Goal: Task Accomplishment & Management: Use online tool/utility

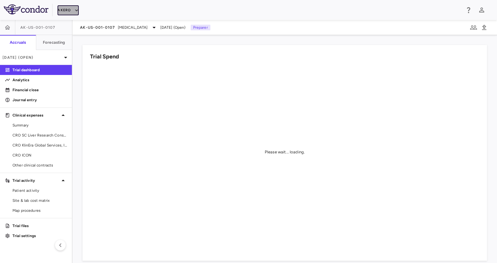
click at [64, 12] on button "Akero" at bounding box center [68, 10] width 21 height 10
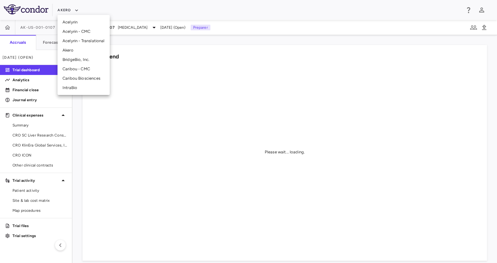
click at [81, 75] on li "Caribou Biosciences" at bounding box center [84, 78] width 52 height 9
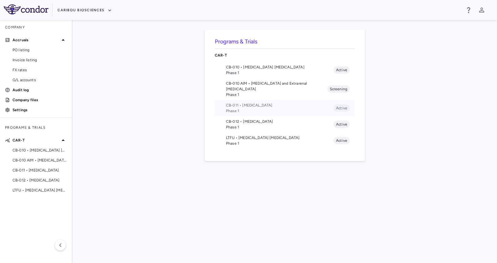
click at [246, 108] on span "Phase 1" at bounding box center [280, 111] width 108 height 6
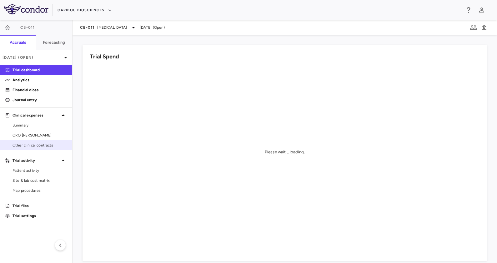
click at [41, 145] on span "Other clinical contracts" at bounding box center [40, 146] width 54 height 6
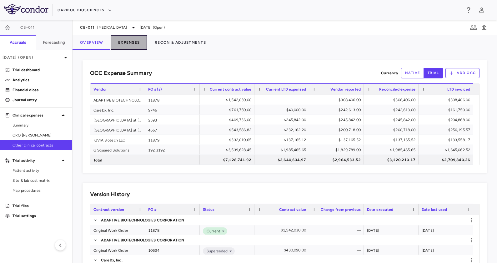
click at [121, 40] on button "Expenses" at bounding box center [129, 42] width 37 height 15
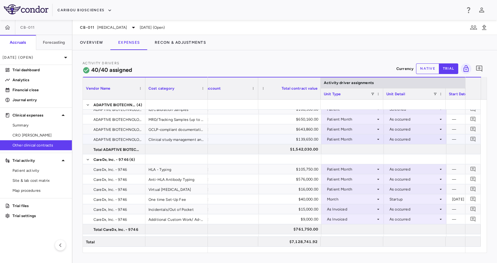
scroll to position [0, 14]
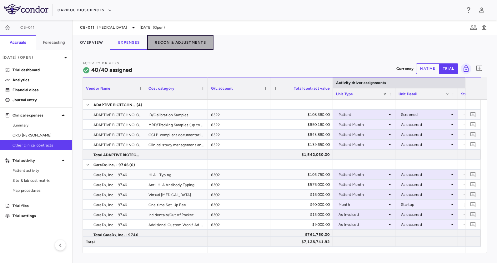
click at [187, 45] on button "Recon & Adjustments" at bounding box center [180, 42] width 66 height 15
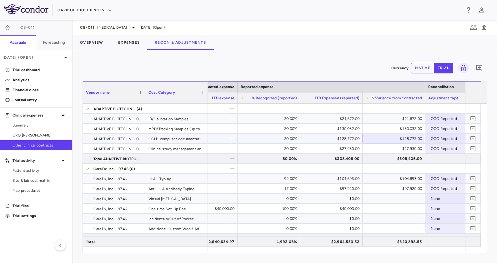
click at [382, 137] on div "$128,772.00" at bounding box center [395, 139] width 54 height 10
click at [421, 66] on button "native" at bounding box center [422, 68] width 23 height 11
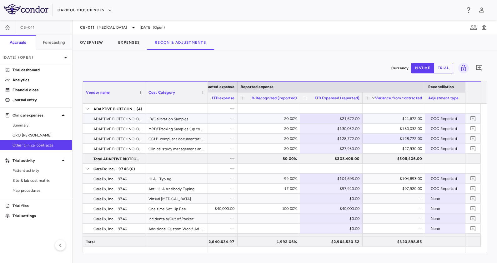
type button "native"
click at [342, 120] on div "$21,672.00" at bounding box center [333, 119] width 54 height 10
type input "*"
click at [343, 130] on div "$130,032.00" at bounding box center [333, 129] width 54 height 10
click at [331, 129] on div "$130,032.00" at bounding box center [333, 129] width 54 height 10
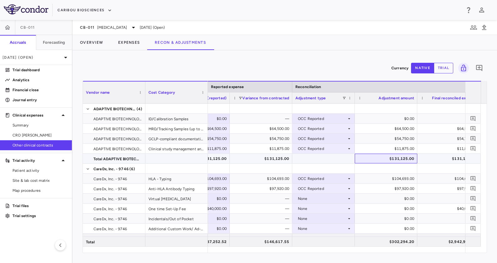
click at [389, 155] on div "$131,125.00" at bounding box center [388, 159] width 54 height 10
click at [87, 37] on button "Overview" at bounding box center [92, 42] width 38 height 15
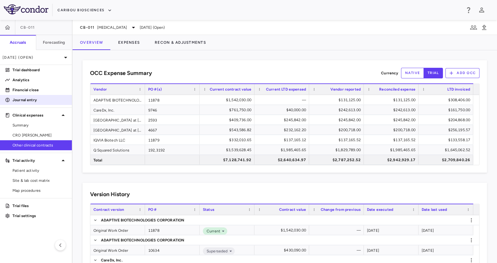
click at [38, 98] on p "Journal entry" at bounding box center [40, 100] width 54 height 6
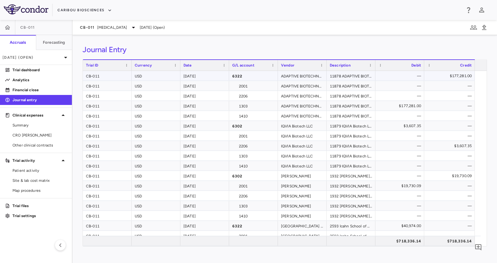
click at [455, 76] on div "$177,281.00" at bounding box center [451, 76] width 42 height 10
click at [26, 128] on link "Summary" at bounding box center [36, 125] width 72 height 9
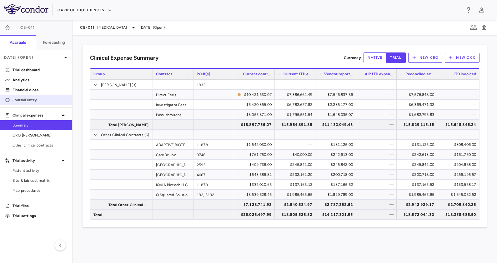
click at [46, 98] on p "Journal entry" at bounding box center [40, 100] width 54 height 6
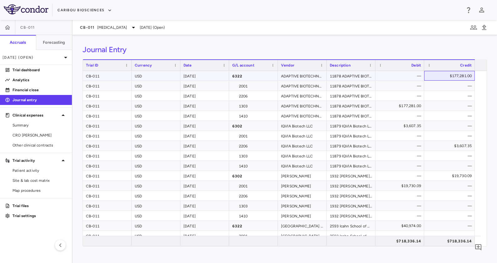
click at [455, 79] on div "$177,281.00" at bounding box center [451, 76] width 42 height 10
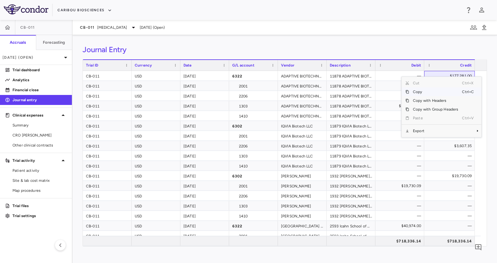
click at [427, 91] on span "Copy" at bounding box center [435, 92] width 53 height 9
